Goal: Task Accomplishment & Management: Use online tool/utility

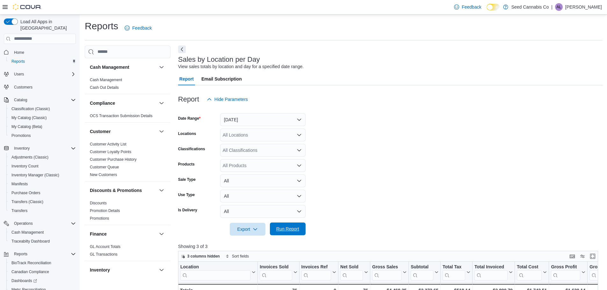
click at [294, 228] on span "Run Report" at bounding box center [287, 229] width 23 height 6
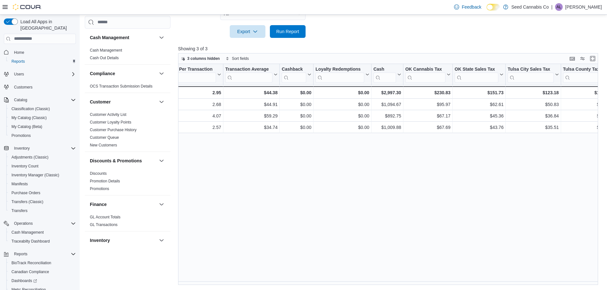
scroll to position [0, 693]
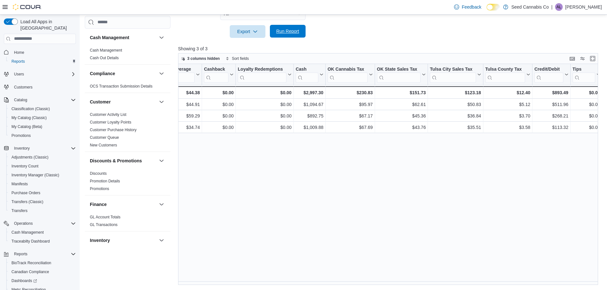
click at [278, 29] on span "Run Report" at bounding box center [287, 31] width 23 height 6
click at [289, 28] on span "Run Report" at bounding box center [288, 31] width 28 height 13
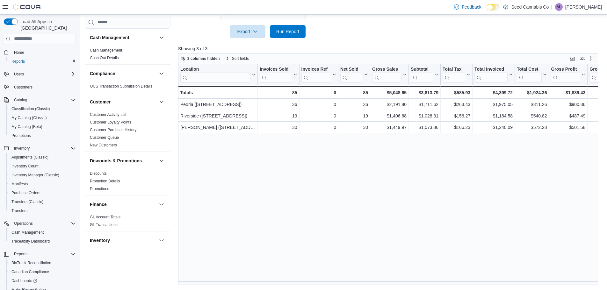
click at [569, 209] on div "Location Click to view column header actions Invoices Sold Click to view column…" at bounding box center [390, 174] width 424 height 221
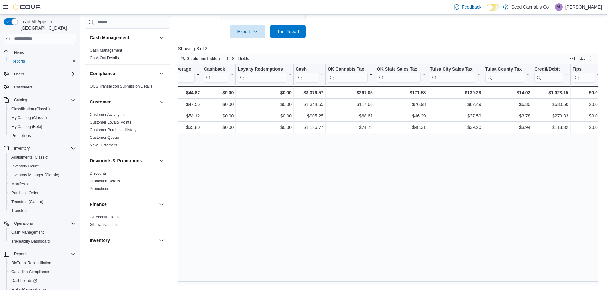
click at [583, 158] on div "Location Click to view column header actions Invoices Sold Click to view column…" at bounding box center [390, 174] width 424 height 221
click at [288, 33] on span "Run Report" at bounding box center [287, 31] width 23 height 6
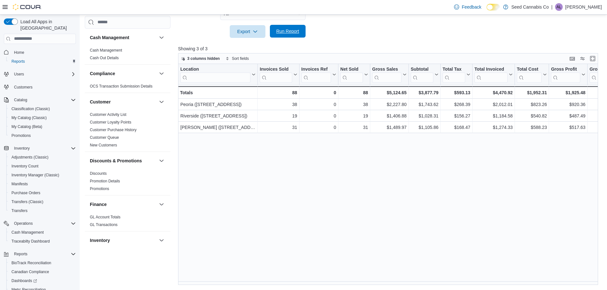
click at [290, 28] on span "Run Report" at bounding box center [288, 31] width 28 height 13
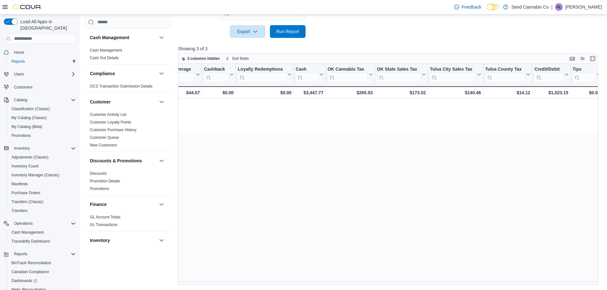
scroll to position [0, 0]
